Goal: Browse casually

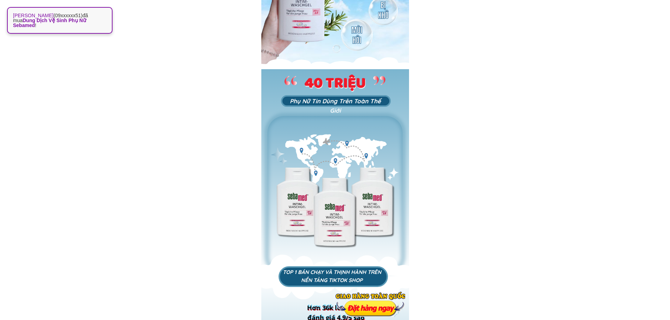
scroll to position [316, 0]
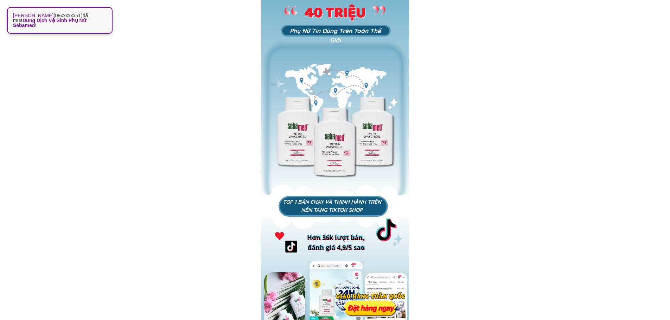
click at [374, 305] on div at bounding box center [370, 304] width 70 height 25
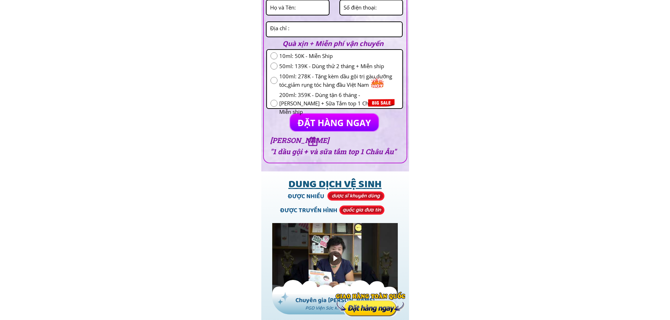
scroll to position [901, 0]
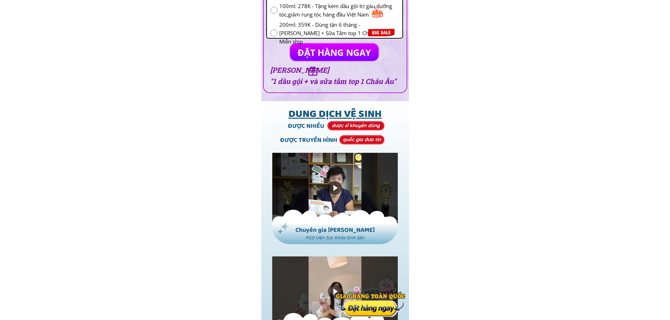
click at [340, 189] on div at bounding box center [335, 188] width 14 height 14
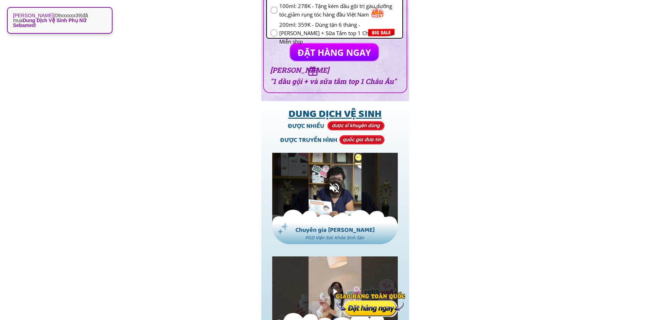
click at [332, 190] on div at bounding box center [334, 188] width 21 height 21
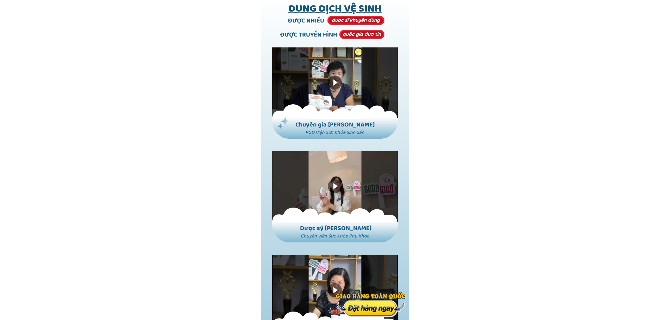
scroll to position [1041, 0]
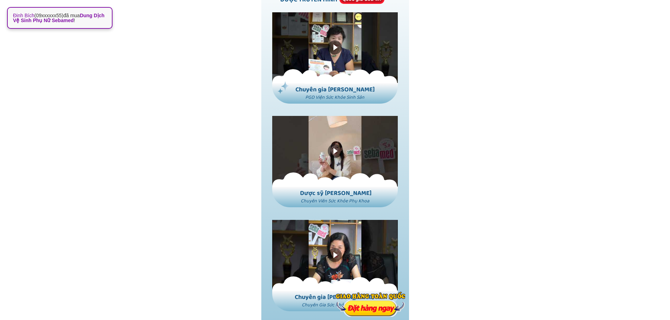
click at [342, 154] on div at bounding box center [335, 151] width 126 height 71
click at [342, 154] on div at bounding box center [334, 151] width 21 height 21
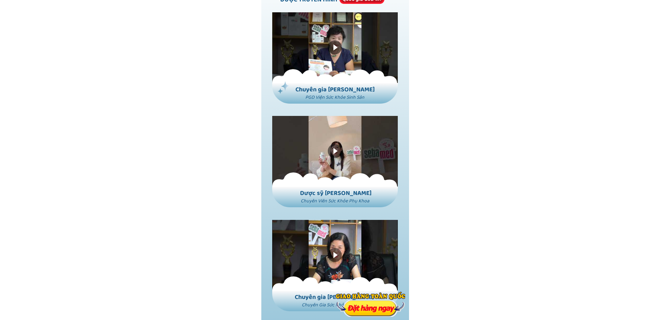
scroll to position [1112, 0]
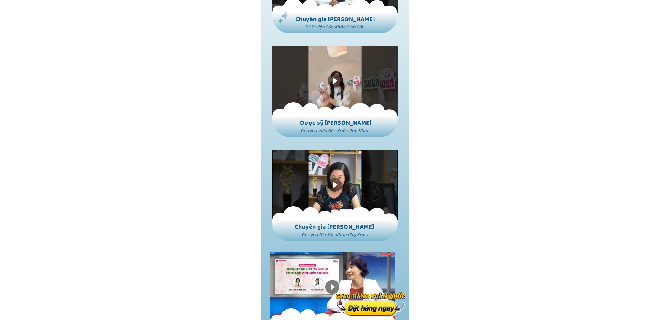
click at [337, 183] on div at bounding box center [335, 185] width 14 height 14
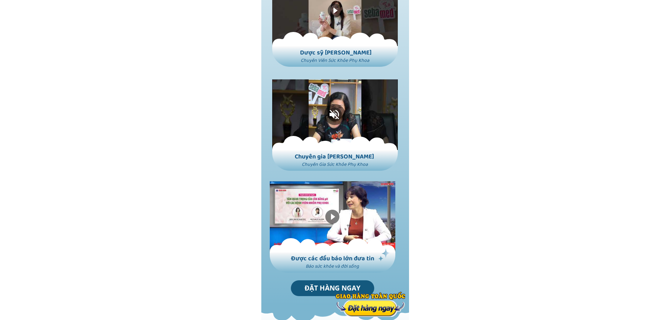
click at [335, 120] on div at bounding box center [334, 114] width 21 height 21
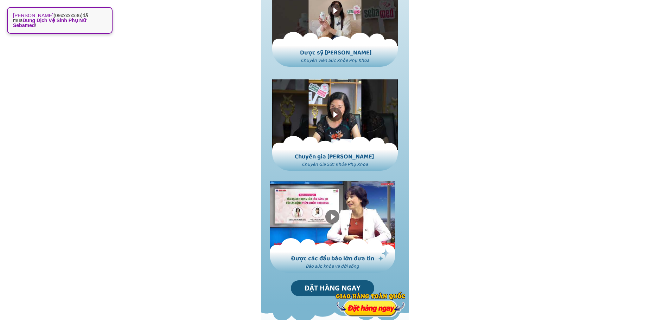
scroll to position [1252, 0]
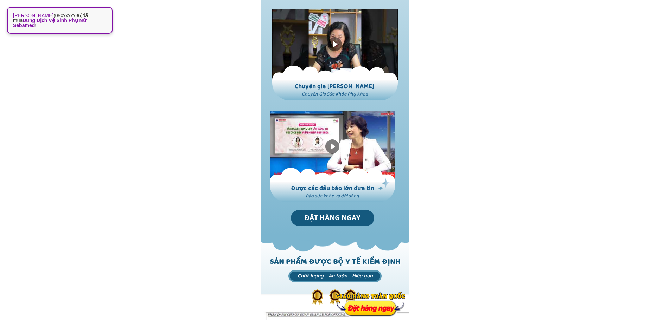
click at [338, 148] on div at bounding box center [332, 147] width 14 height 14
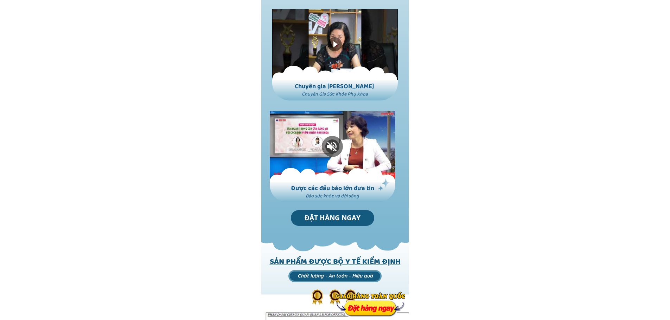
click at [282, 165] on div at bounding box center [333, 146] width 126 height 71
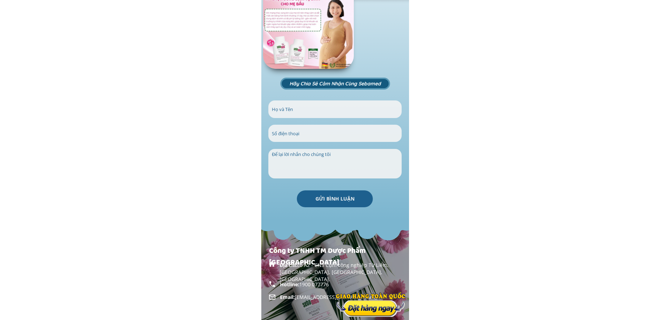
scroll to position [7474, 0]
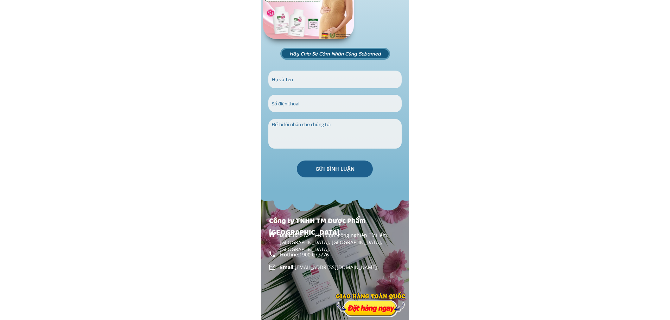
click at [365, 301] on div at bounding box center [370, 304] width 70 height 25
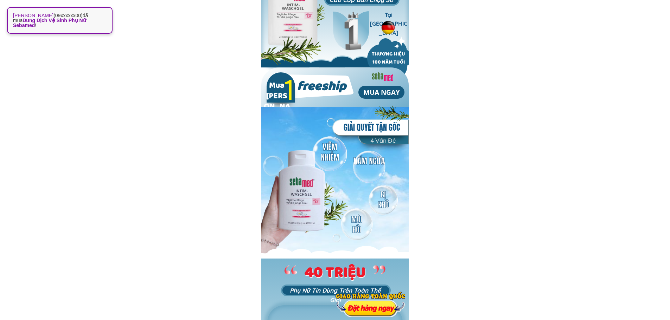
scroll to position [0, 0]
